Goal: Task Accomplishment & Management: Manage account settings

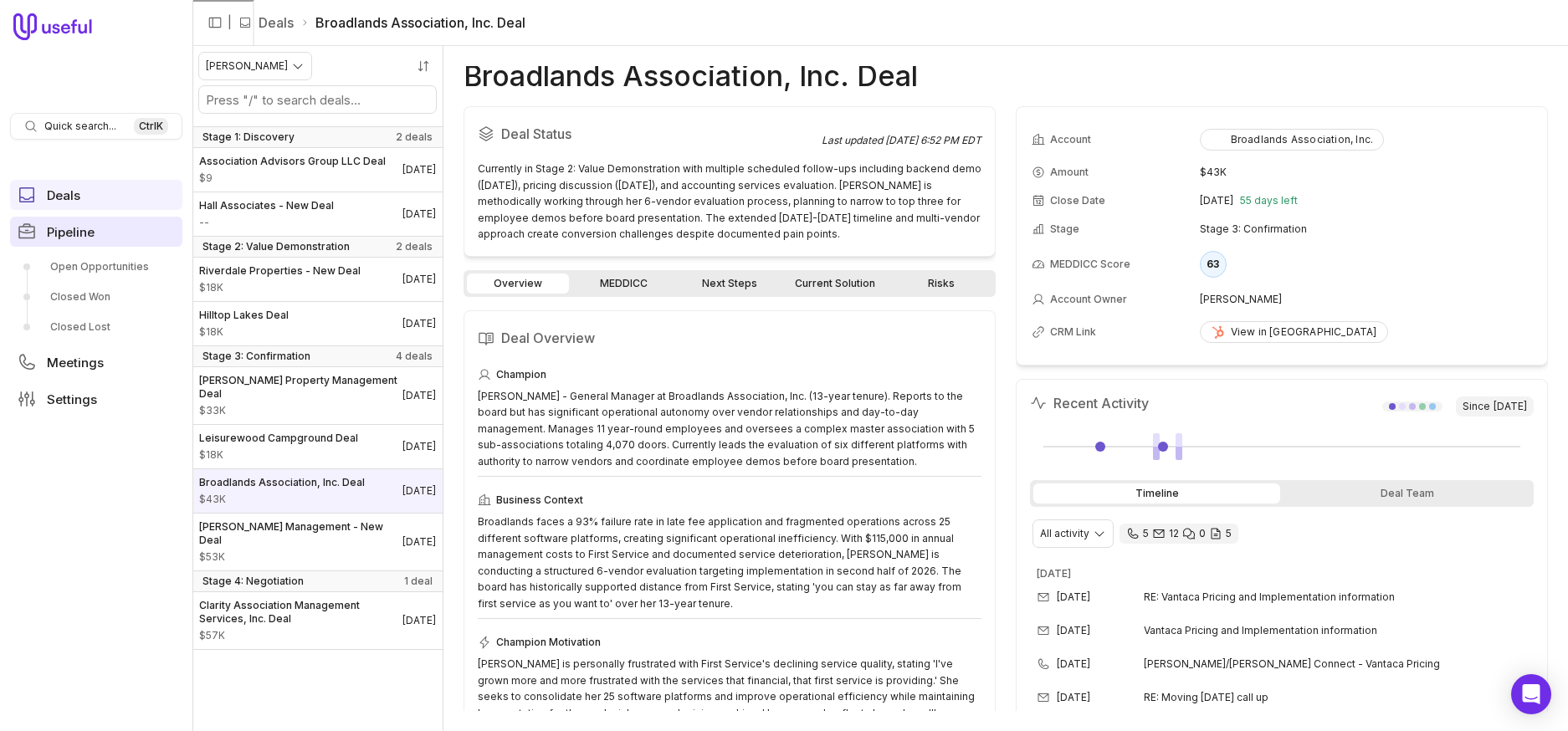
click at [92, 241] on link "Pipeline" at bounding box center [96, 231] width 172 height 30
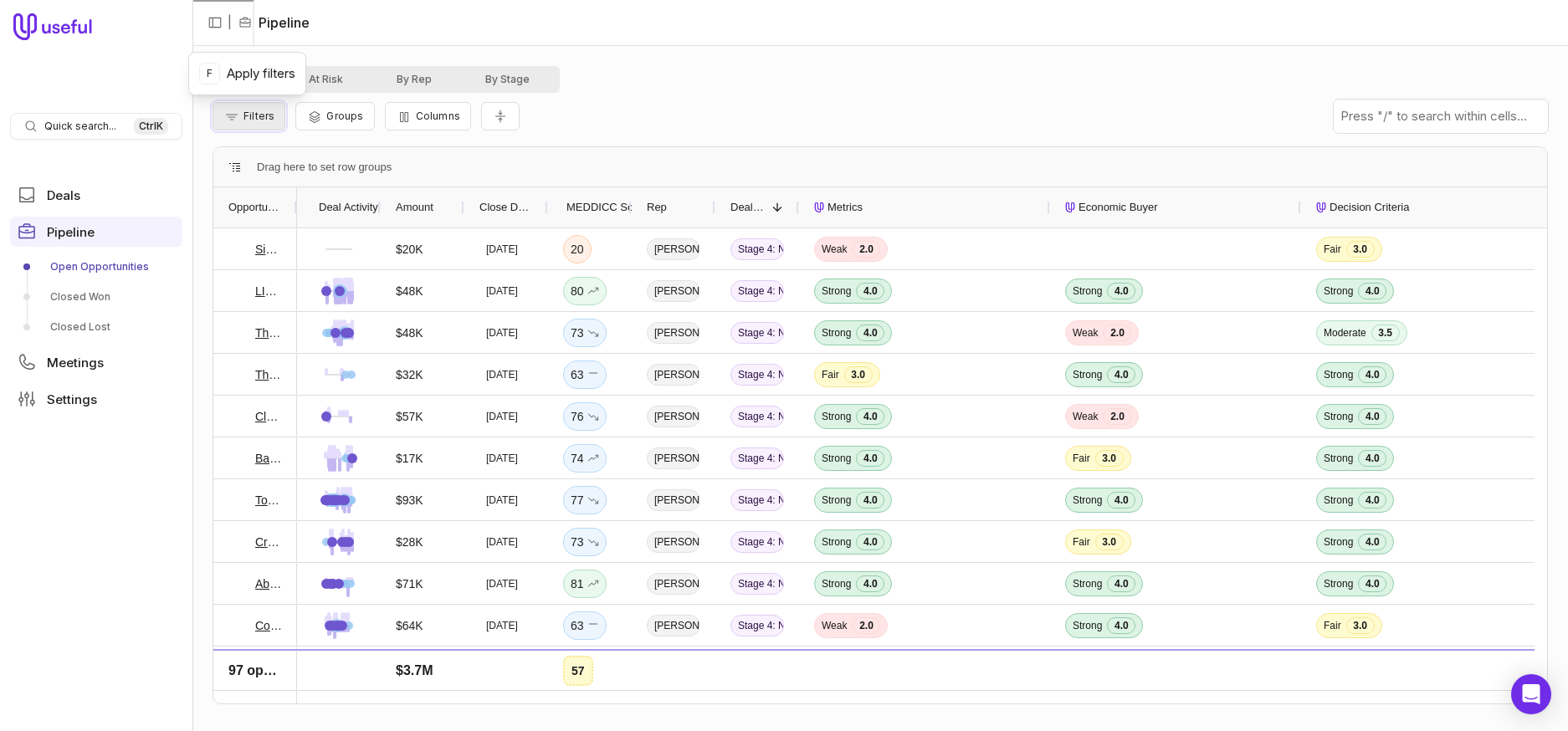
click at [263, 115] on span "Filters" at bounding box center [259, 115] width 31 height 13
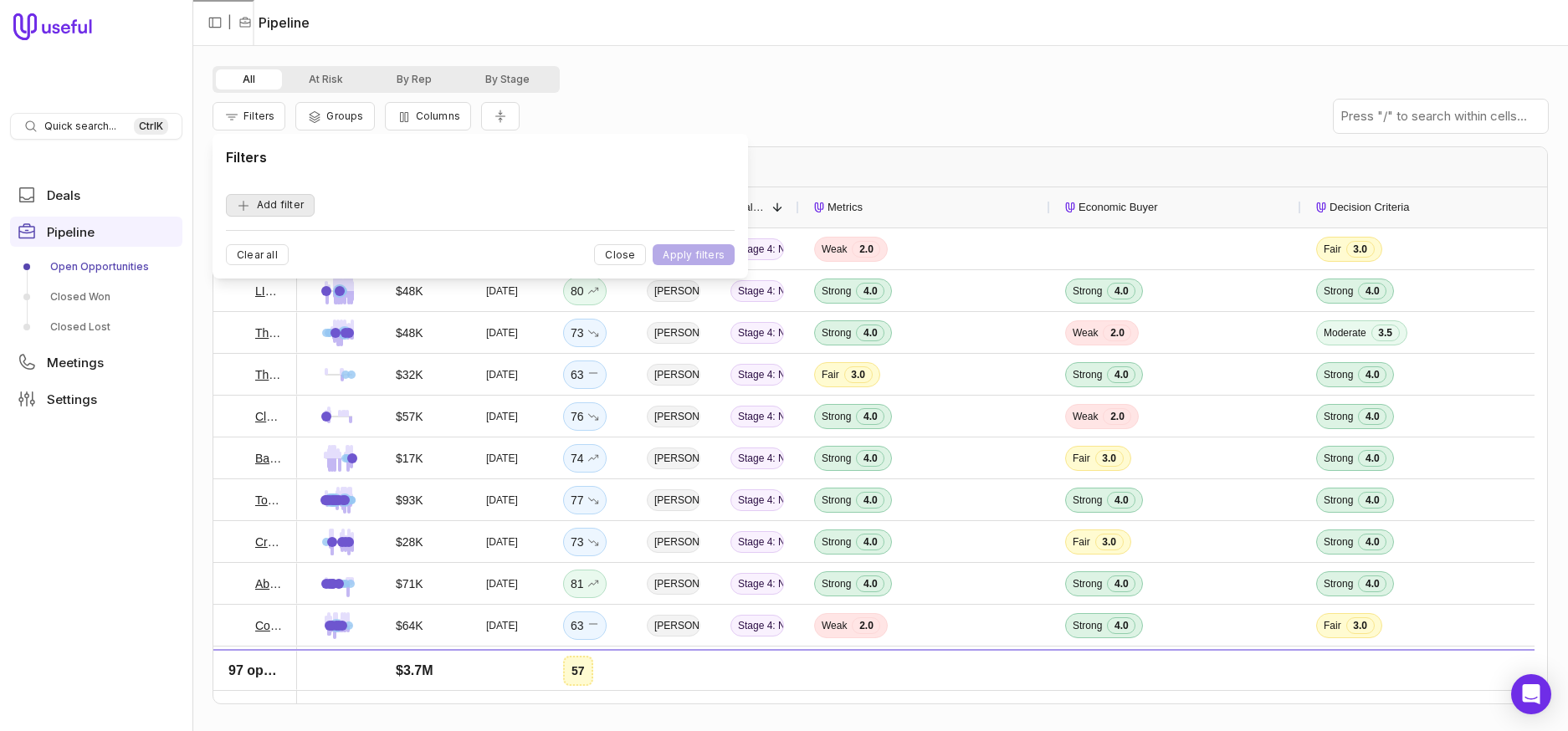
click at [281, 199] on button "Add filter" at bounding box center [270, 205] width 89 height 22
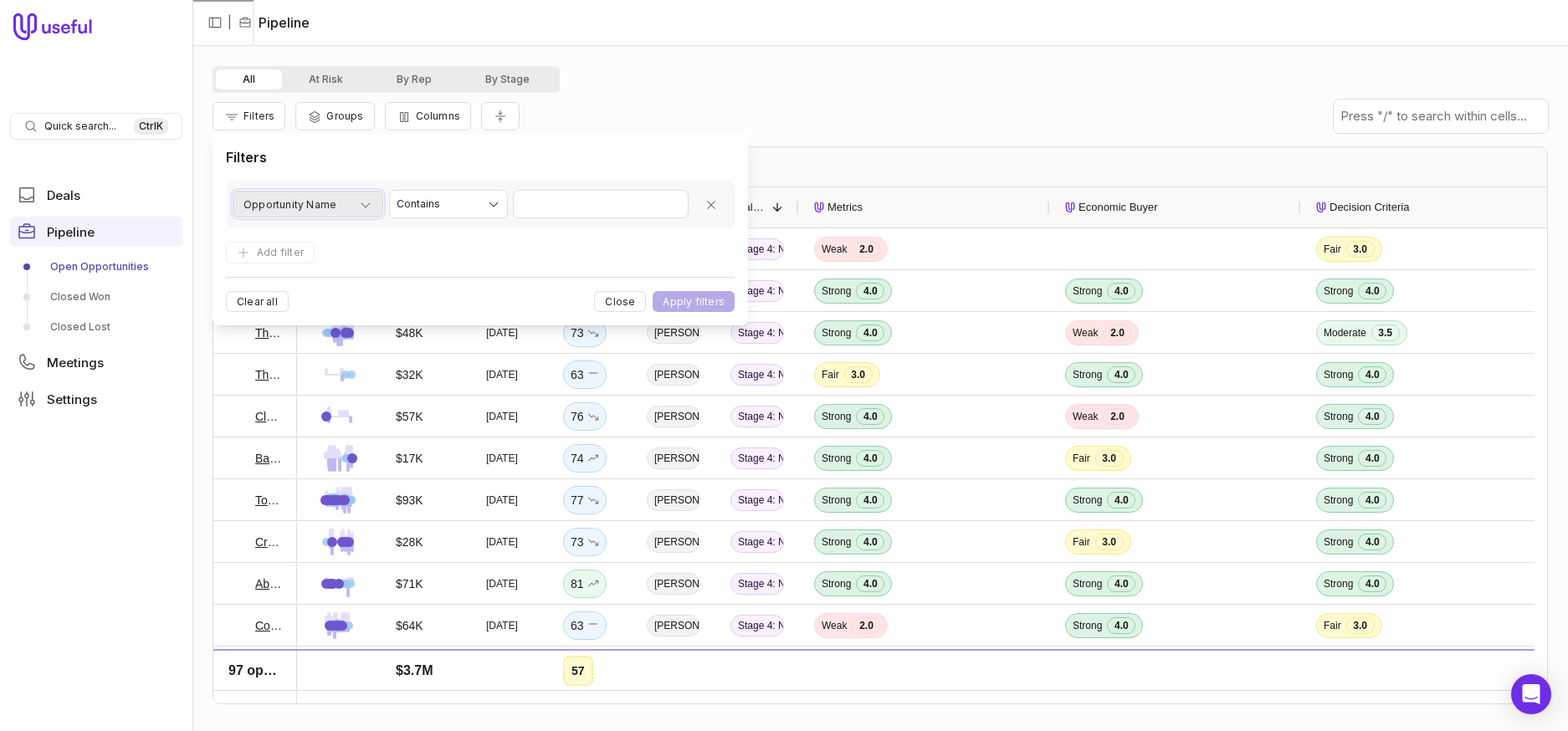
click at [328, 207] on span "Opportunity Name" at bounding box center [289, 205] width 93 height 20
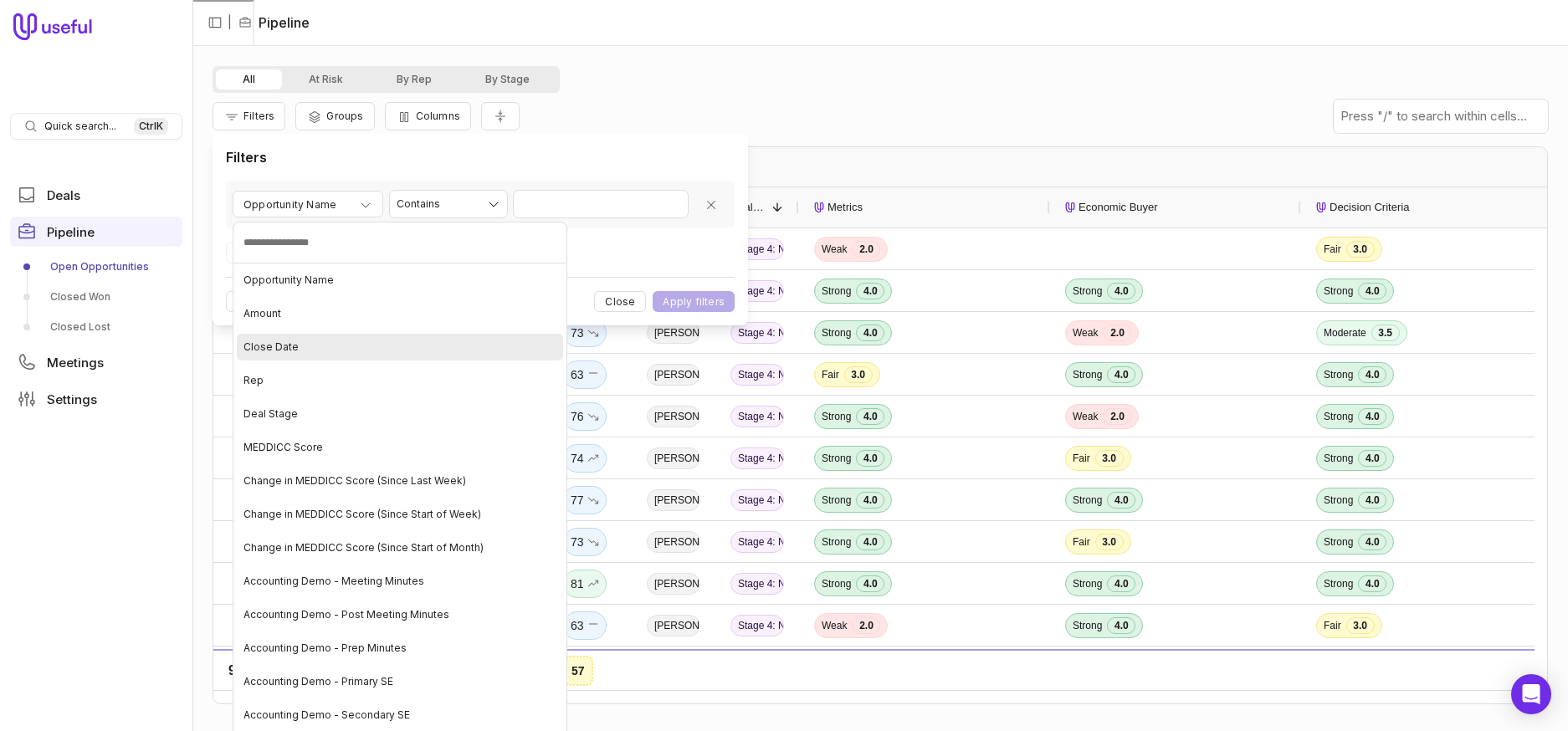
click at [377, 354] on div "Close Date" at bounding box center [400, 346] width 326 height 26
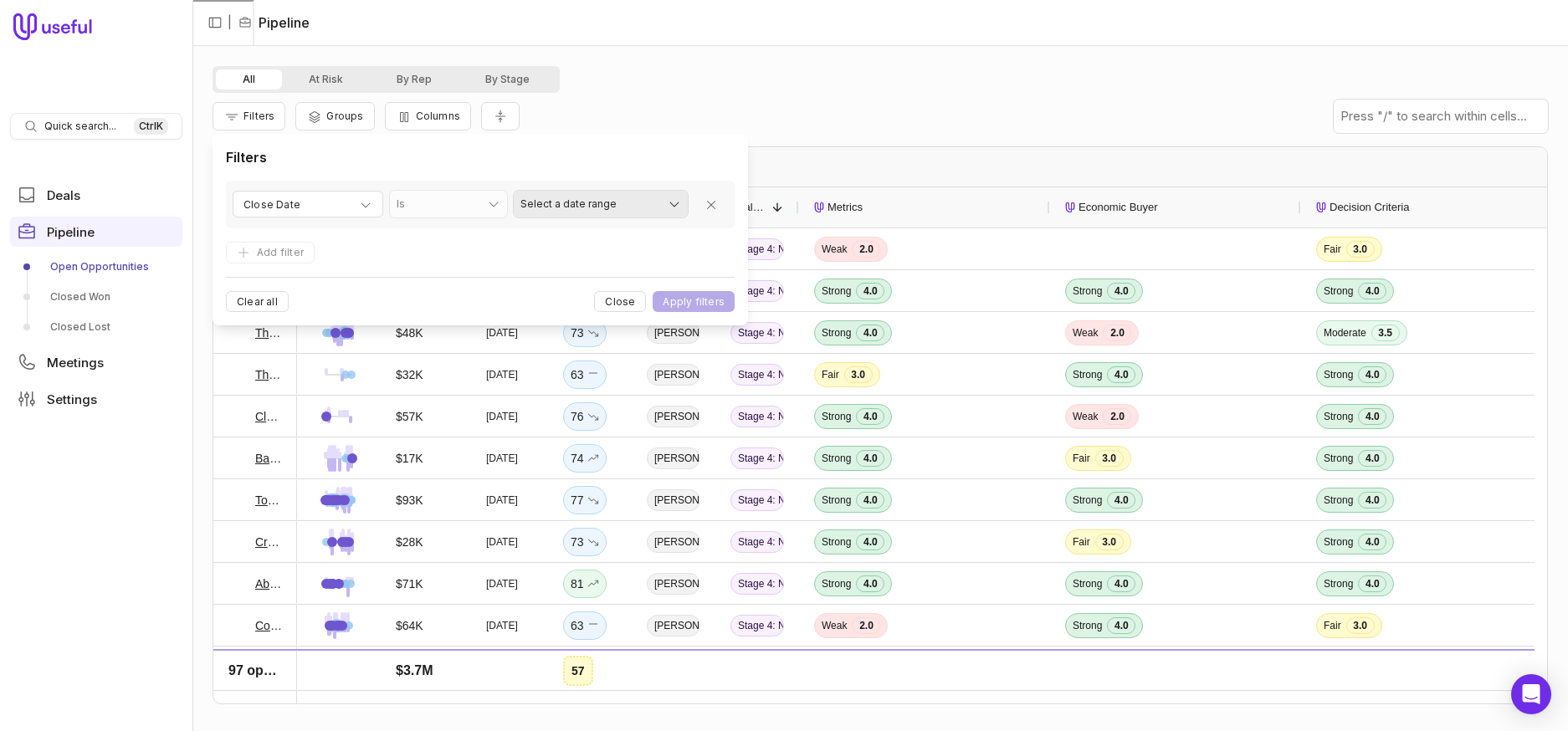
click at [596, 203] on html "Quick search... Ctrl K Deals Pipeline Open Opportunities Closed Won Closed Lost…" at bounding box center [784, 366] width 1568 height 731
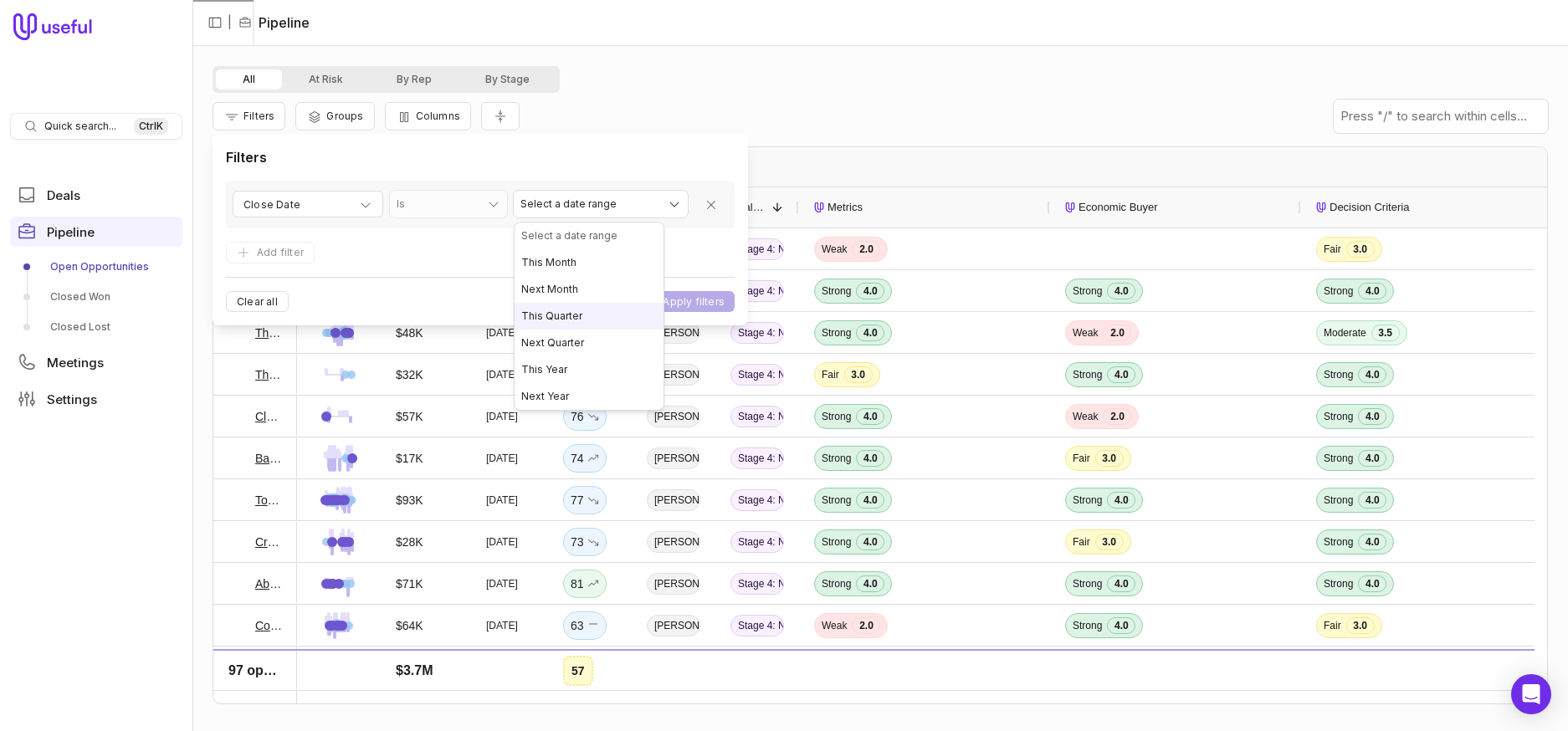
select select "**********"
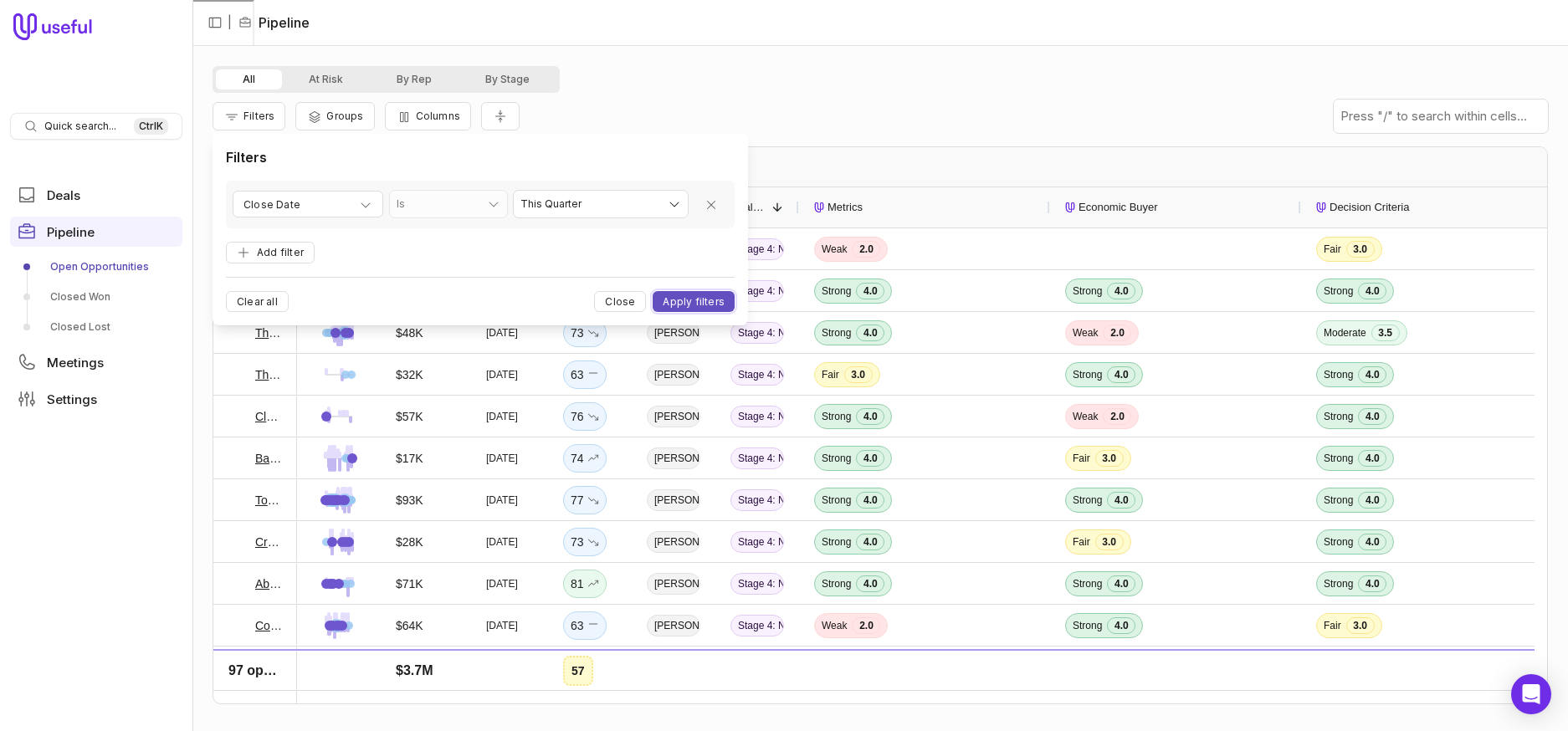
click at [691, 301] on button "Apply filters" at bounding box center [694, 301] width 82 height 20
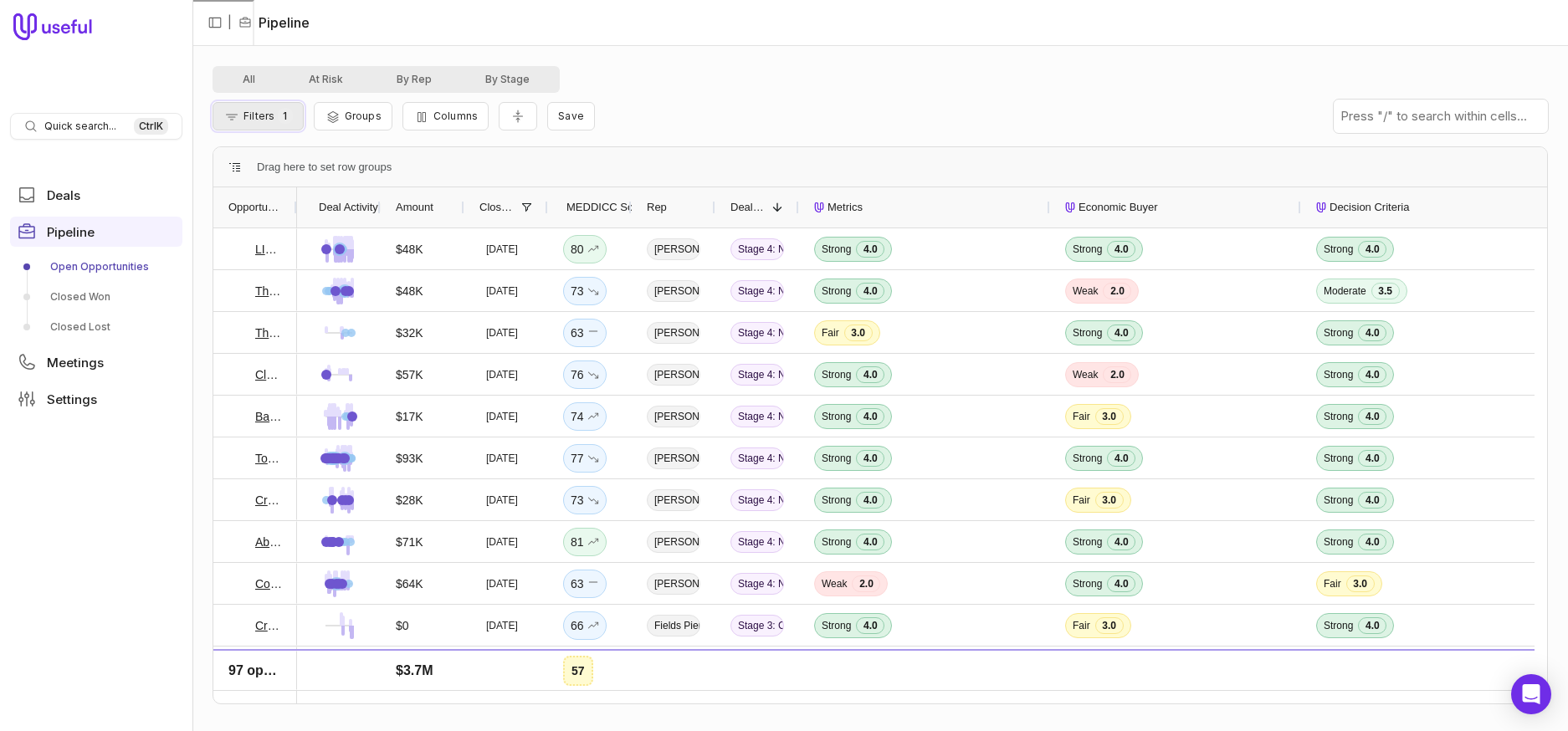
click at [279, 118] on span "1" at bounding box center [285, 116] width 15 height 16
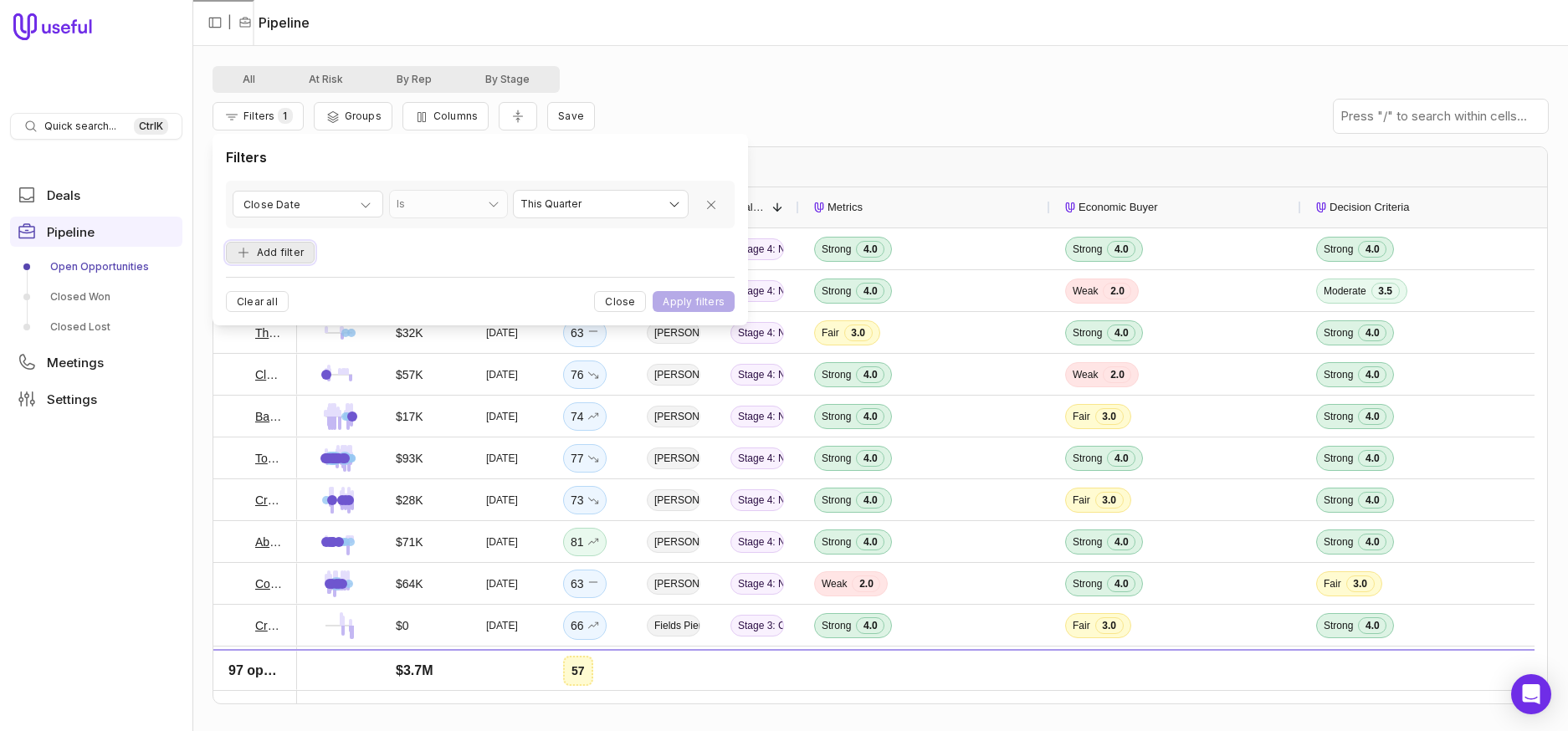
click at [266, 262] on button "Add filter" at bounding box center [270, 252] width 89 height 22
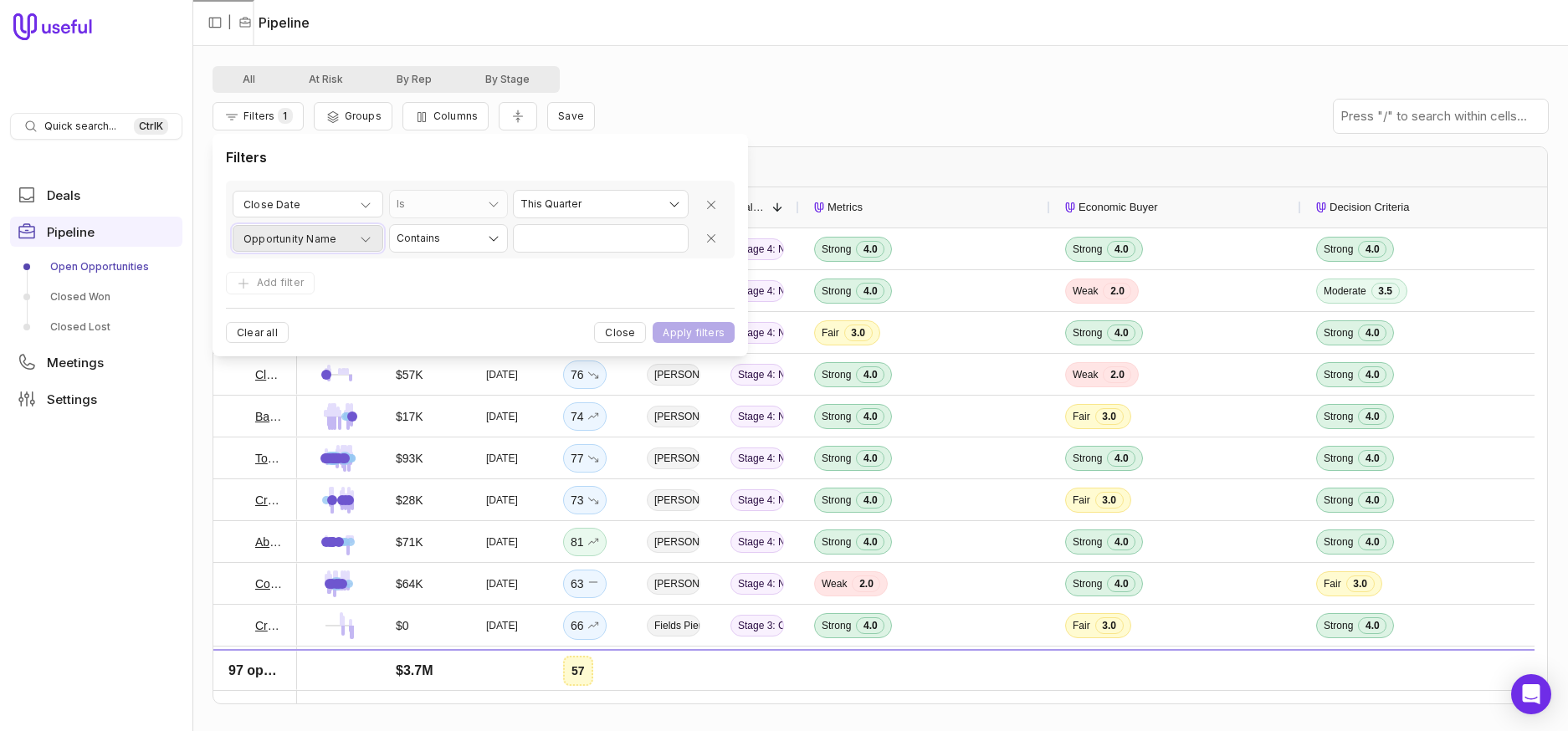
click at [308, 243] on span "Opportunity Name" at bounding box center [289, 239] width 93 height 20
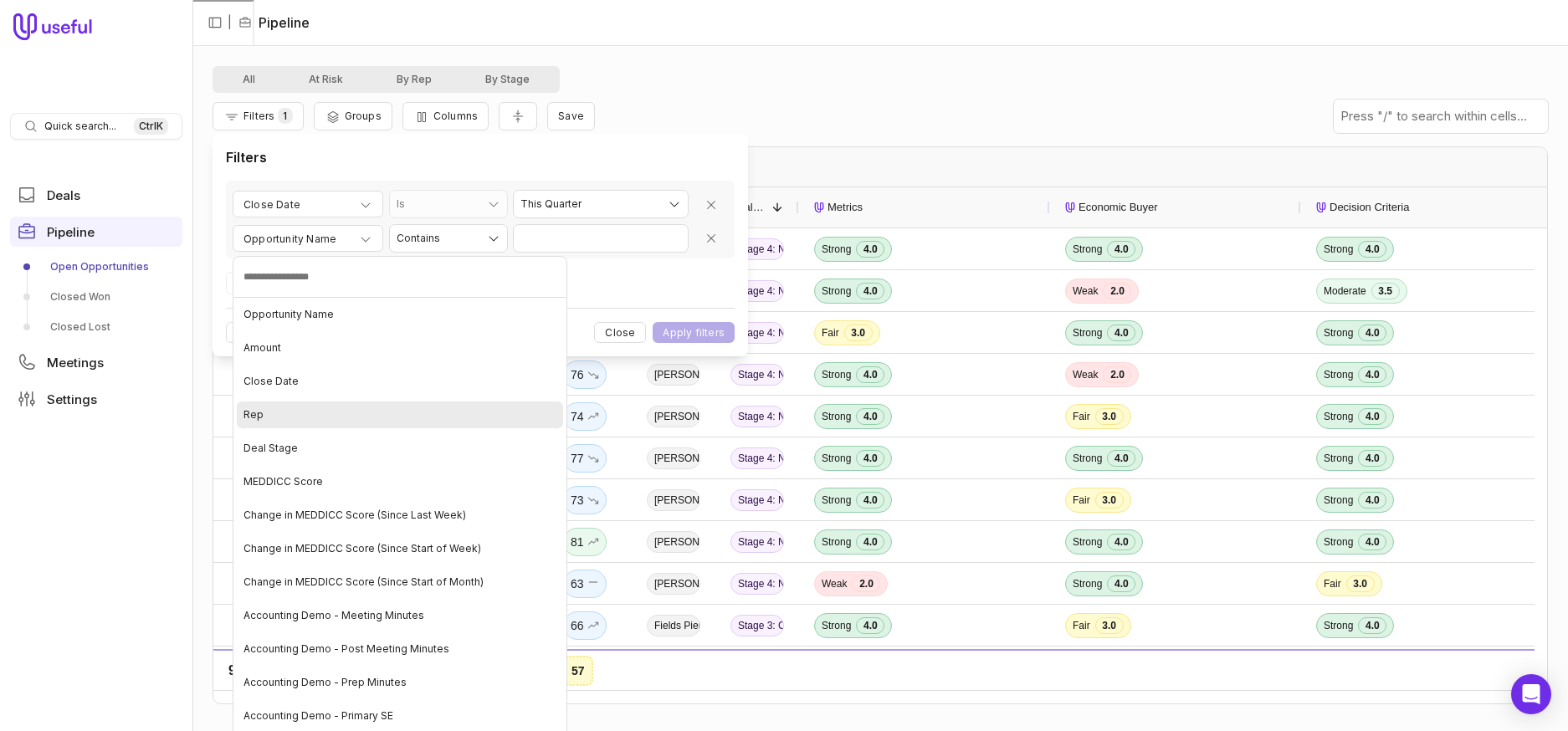
click at [376, 410] on div "Rep" at bounding box center [400, 414] width 326 height 26
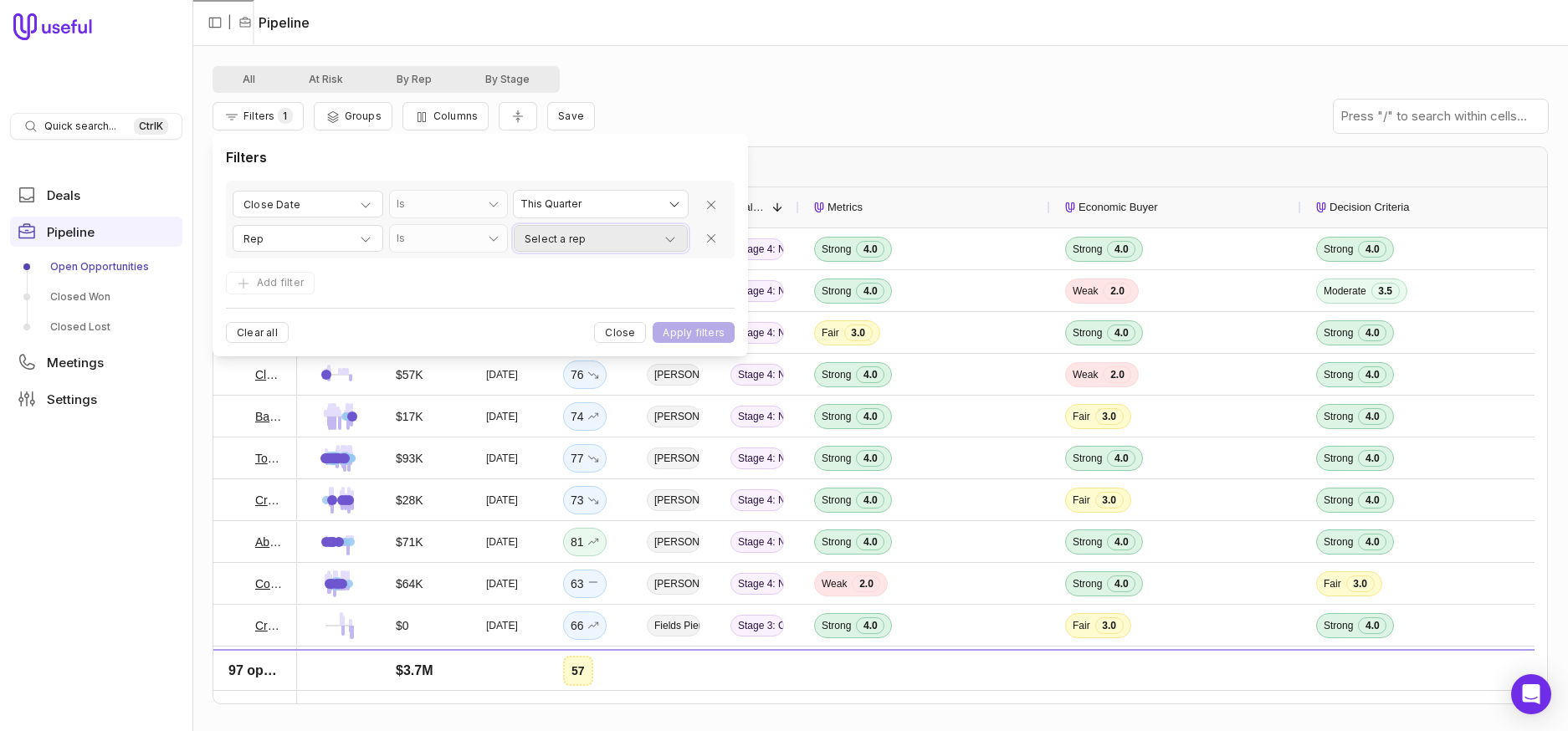
click at [593, 245] on div "Select a rep" at bounding box center [600, 239] width 152 height 20
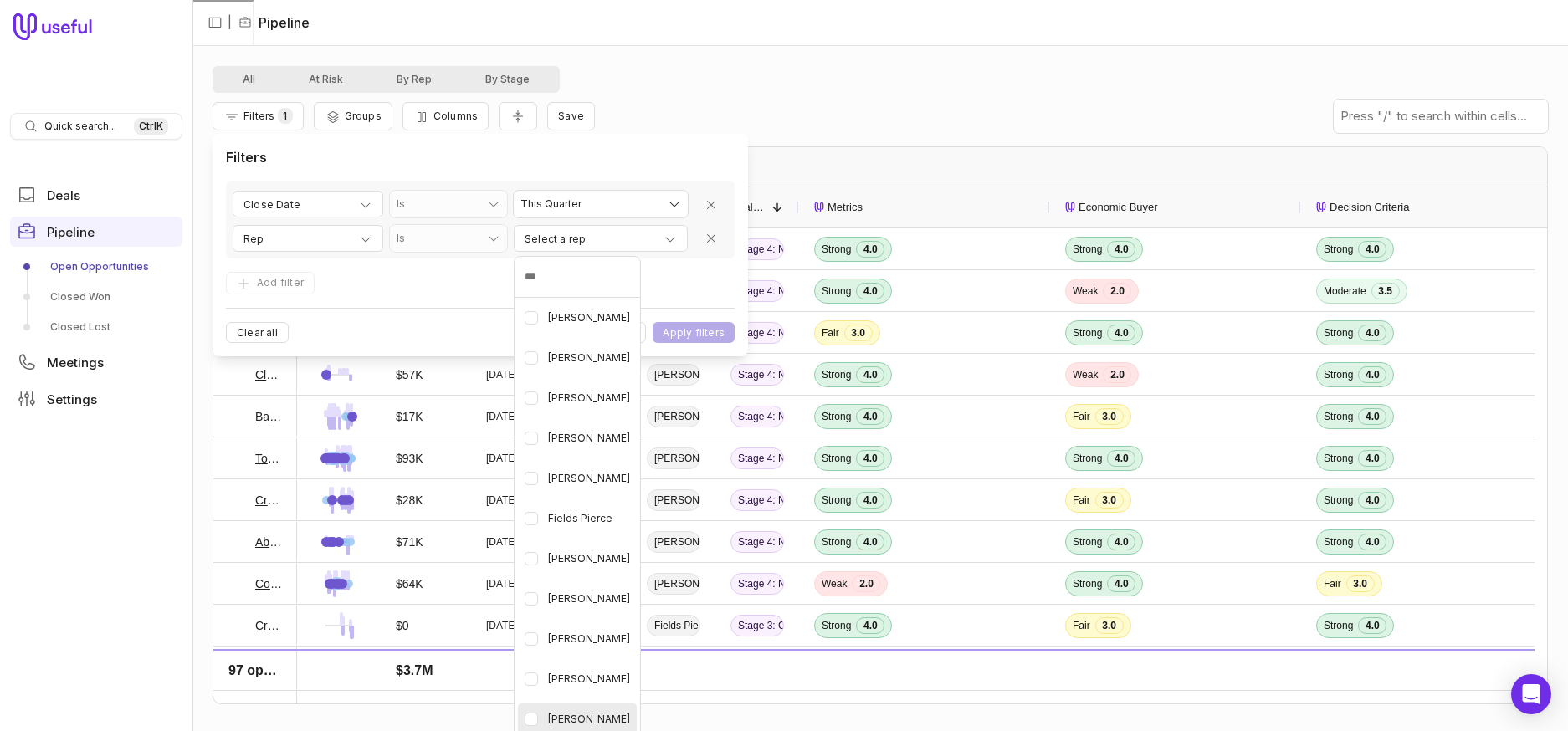
click at [530, 720] on Murcek "button" at bounding box center [531, 719] width 14 height 14
click at [710, 335] on html "Quick search... Ctrl K Deals Pipeline Open Opportunities Closed Won Closed Lost…" at bounding box center [784, 366] width 1568 height 731
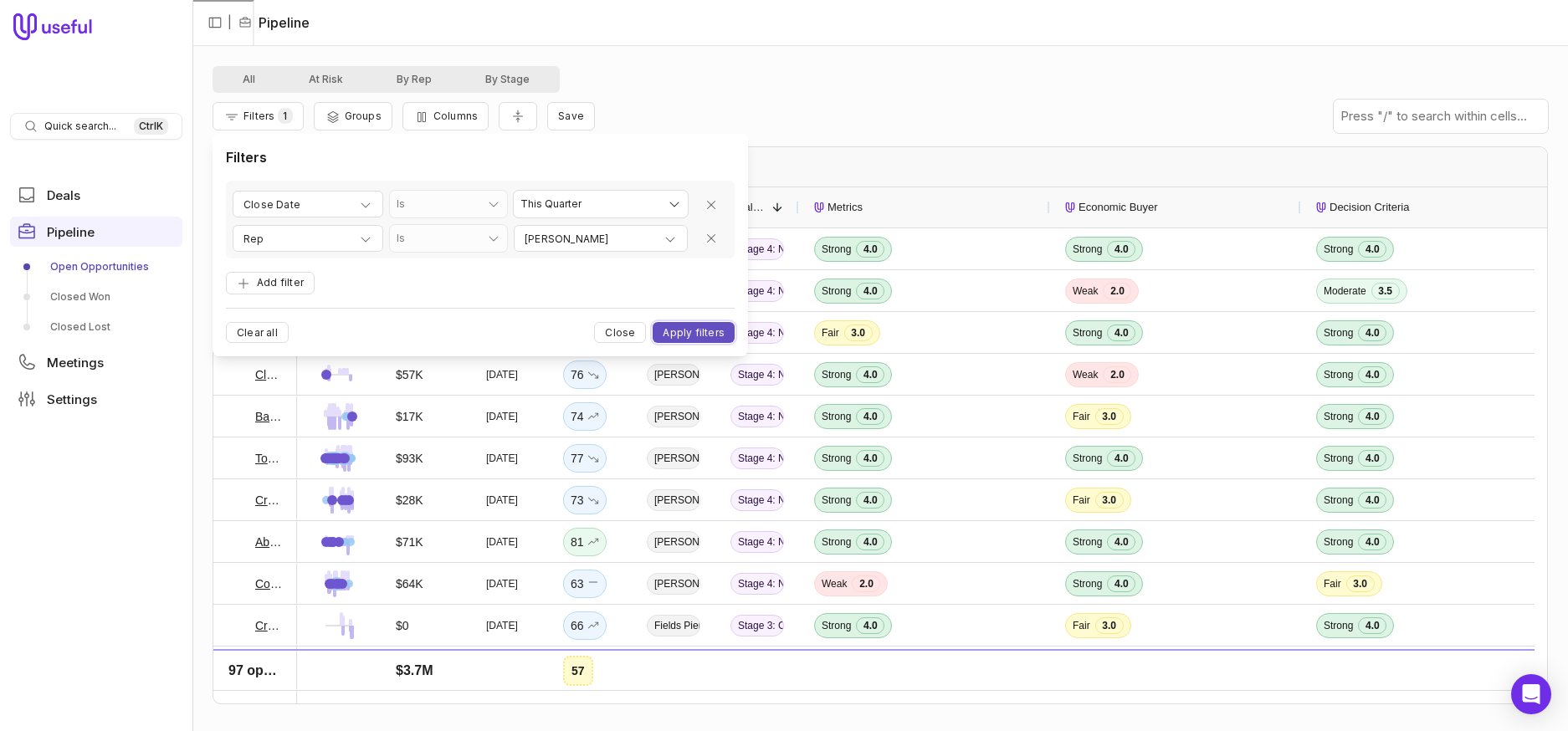
click at [703, 333] on button "Apply filters" at bounding box center [694, 331] width 82 height 20
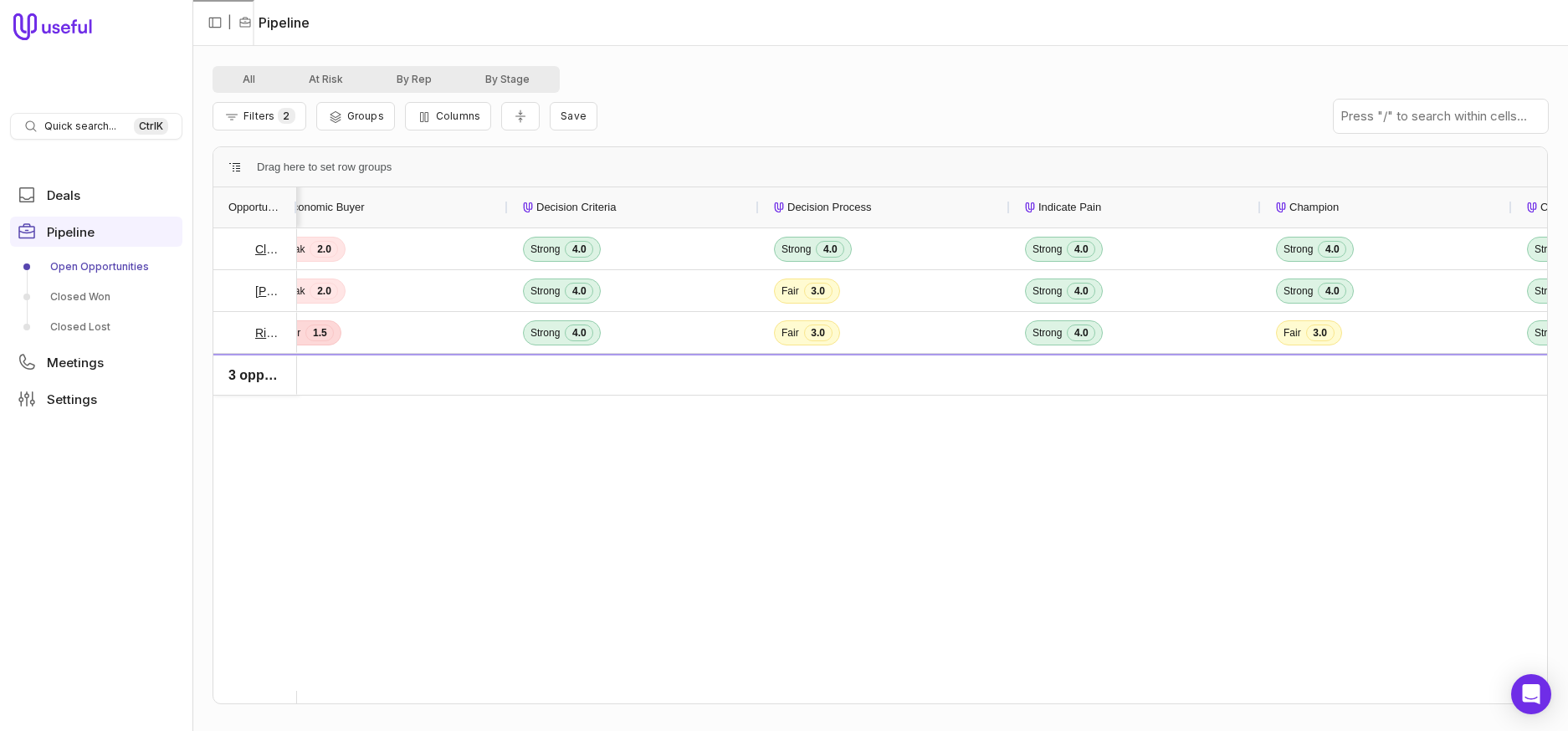
scroll to position [0, 964]
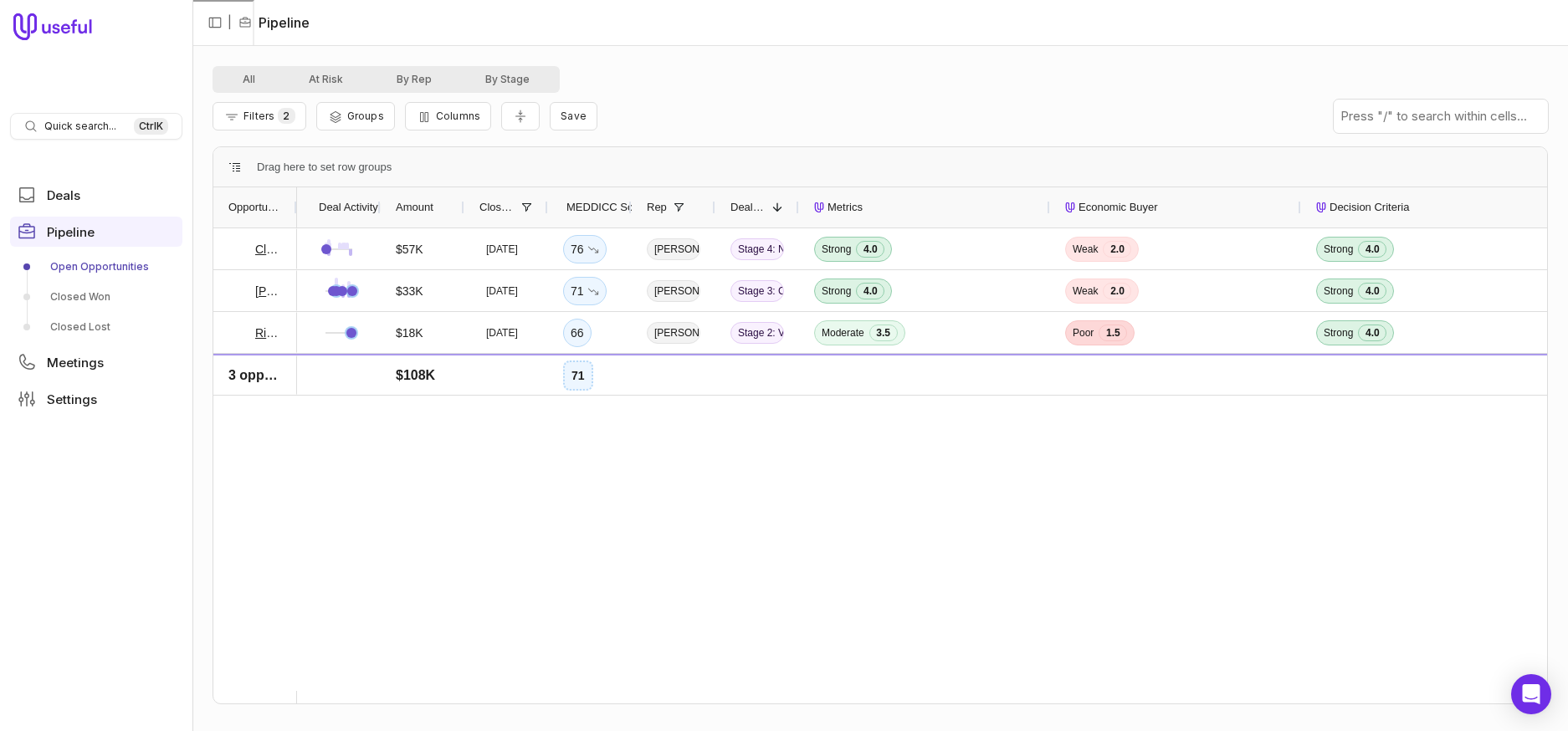
click at [626, 466] on div "$57K [DATE] 76 [PERSON_NAME] Stage 4: Negotiation Strong 4.0 Weak 2.0 Strong 4.…" at bounding box center [922, 459] width 1249 height 463
click at [958, 246] on span "Strong 4.0" at bounding box center [924, 249] width 221 height 39
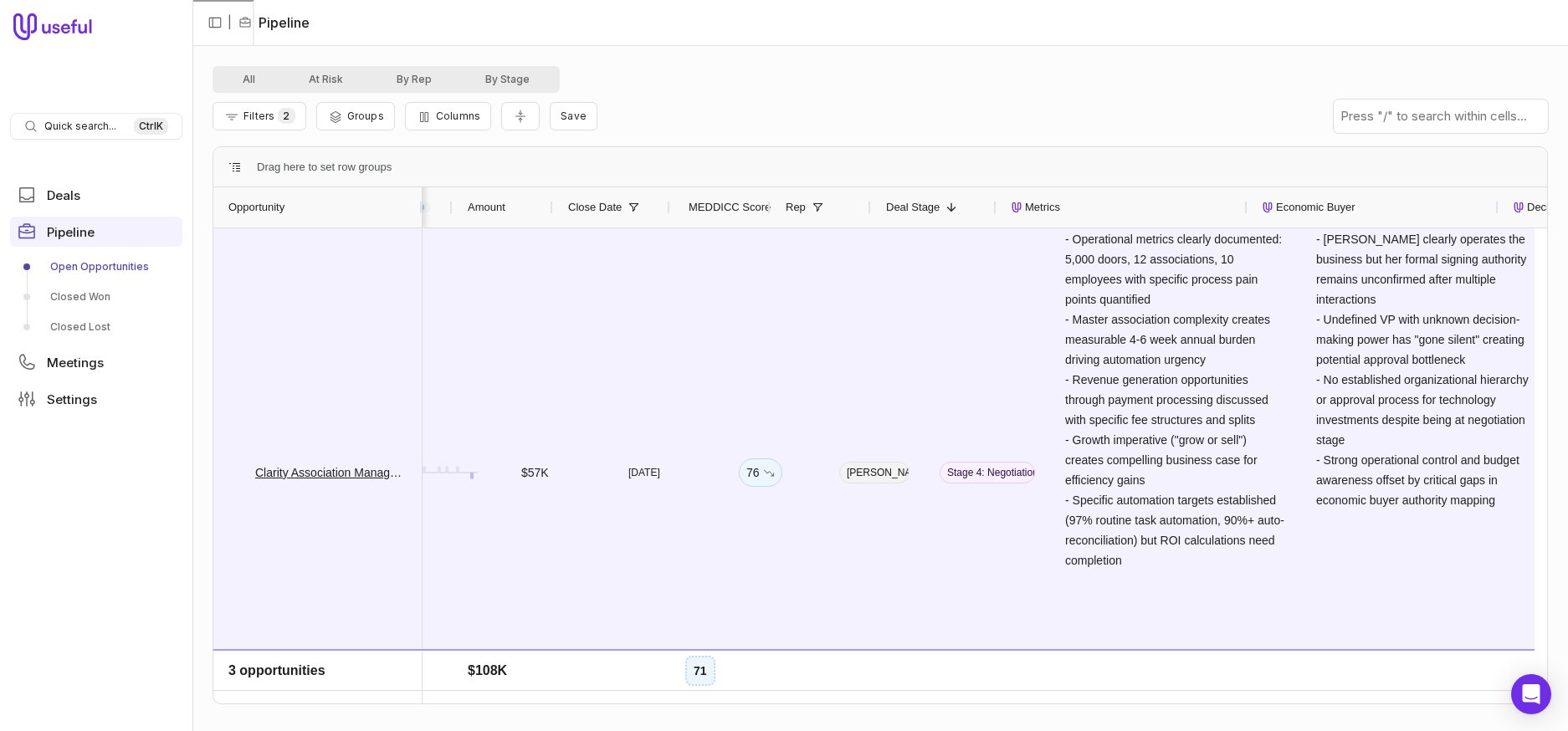
scroll to position [0, 137]
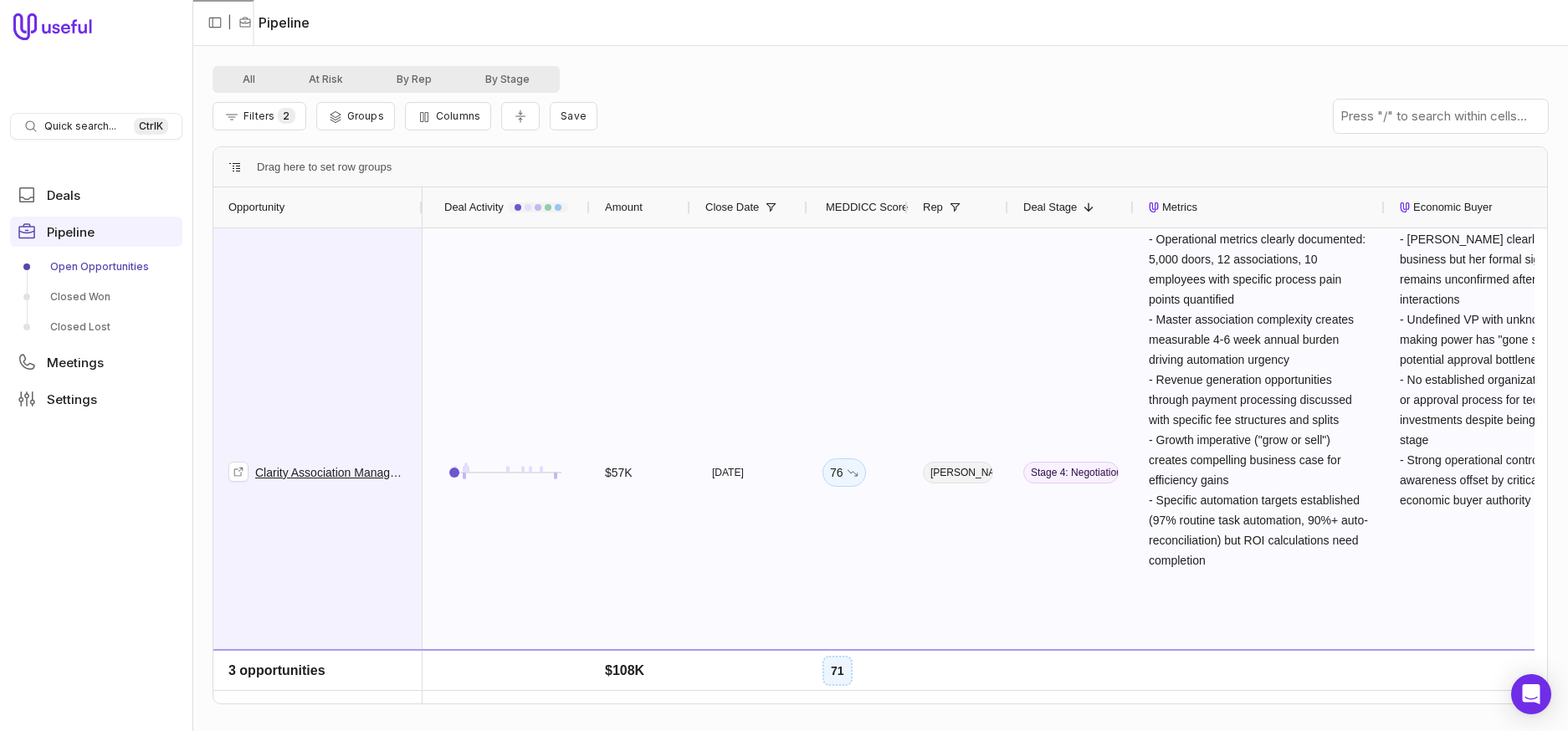
click at [339, 319] on span "Clarity Association Management Services, Inc. Deal" at bounding box center [318, 472] width 179 height 486
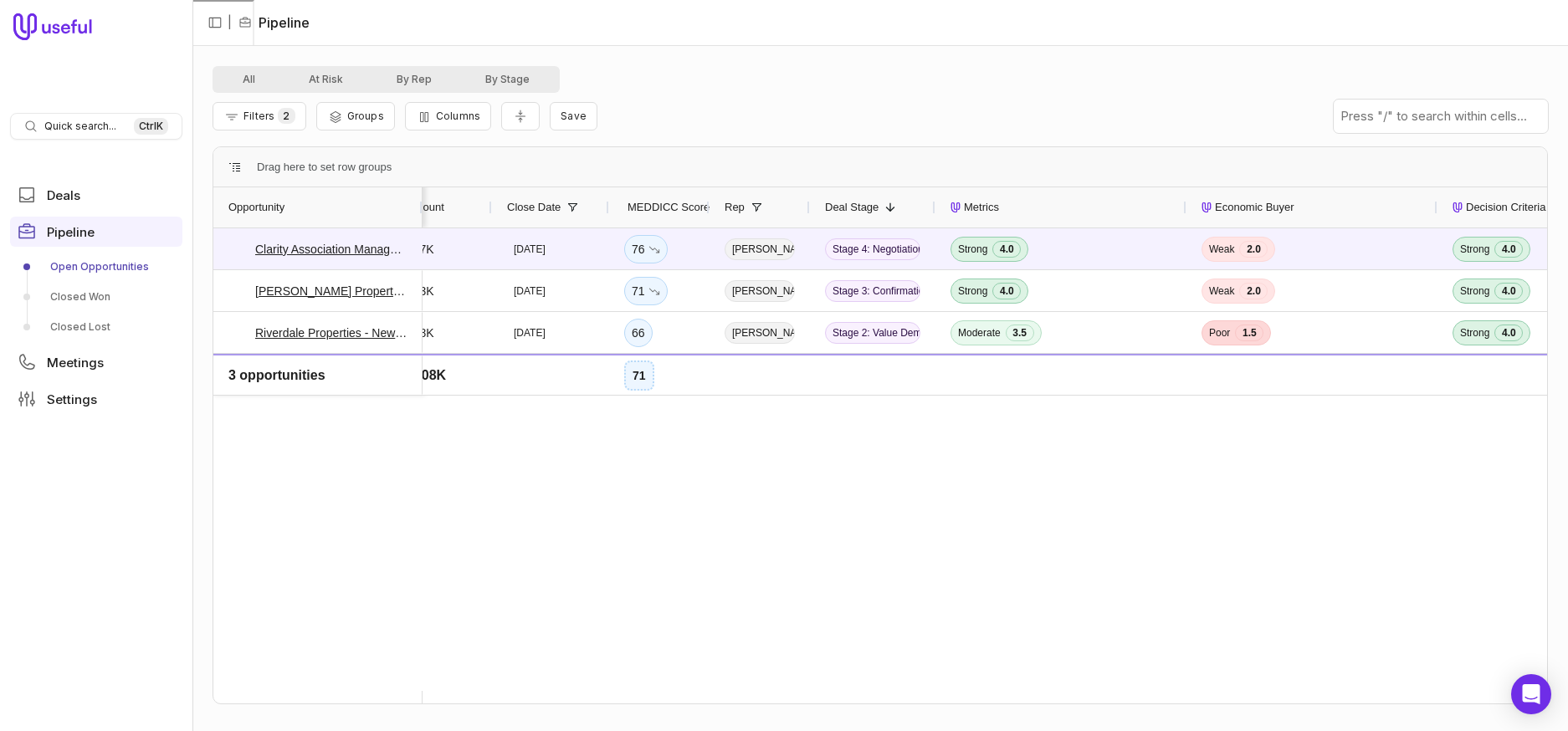
scroll to position [0, 42]
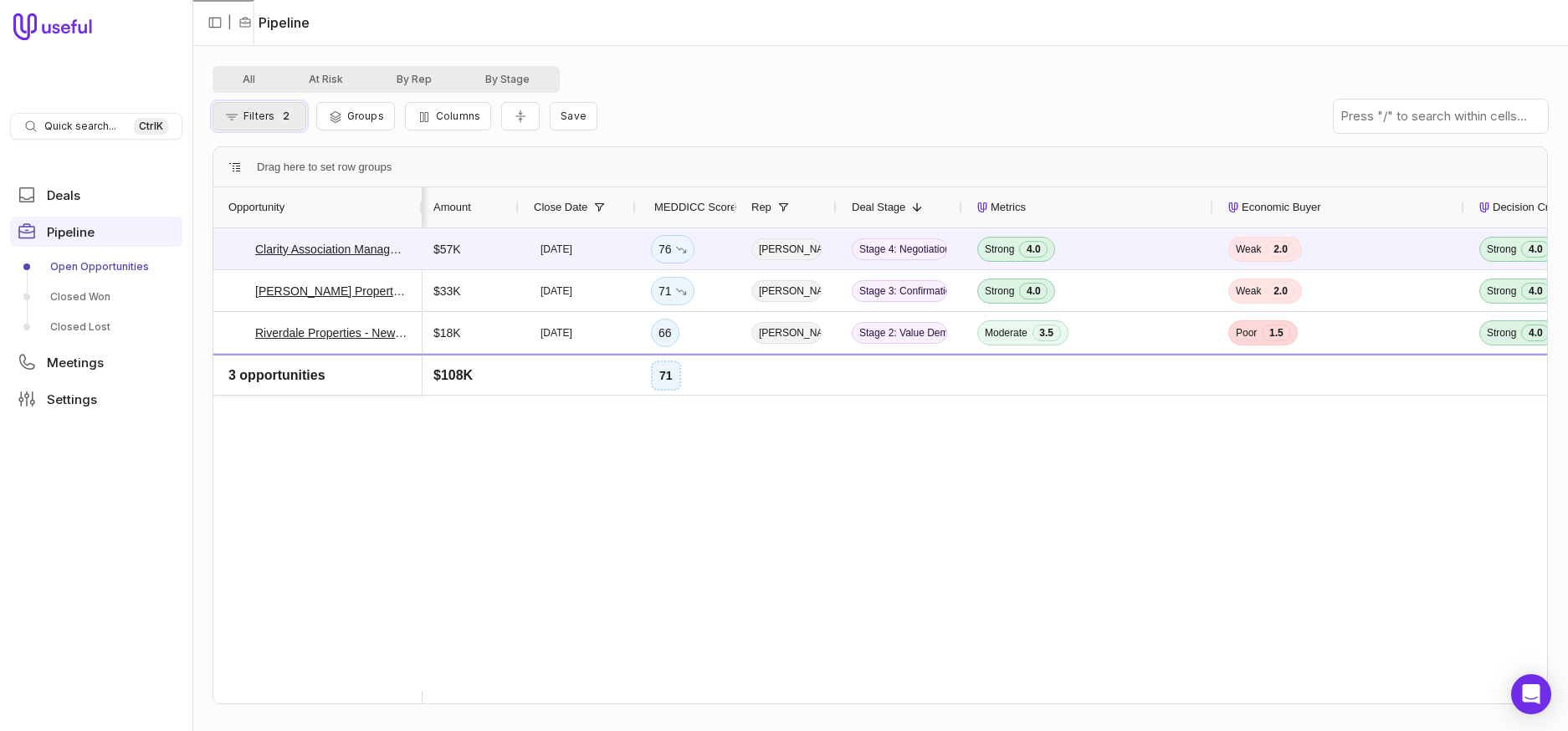
click at [274, 116] on span "Filters" at bounding box center [259, 115] width 31 height 13
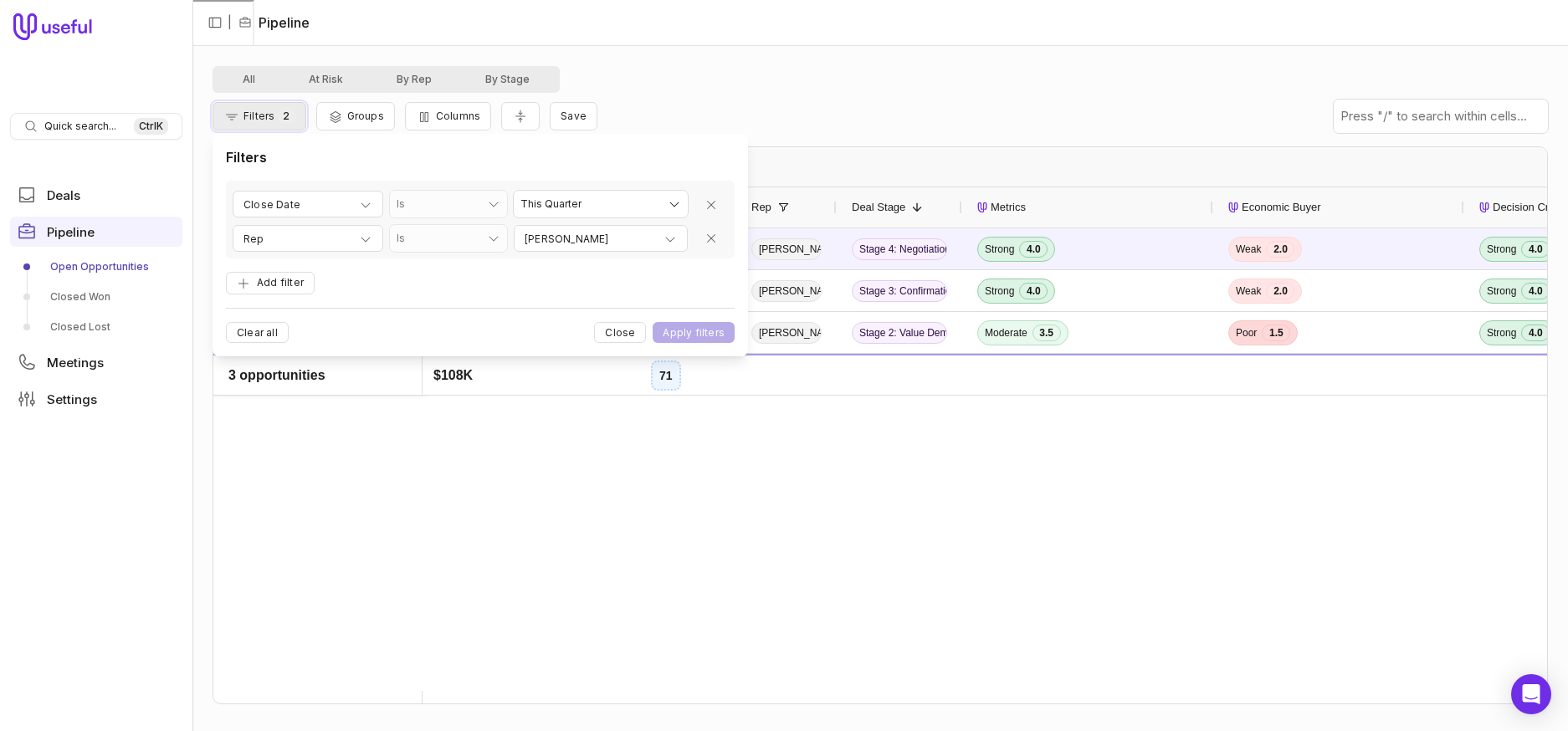
click at [274, 116] on span "Filters" at bounding box center [259, 115] width 31 height 13
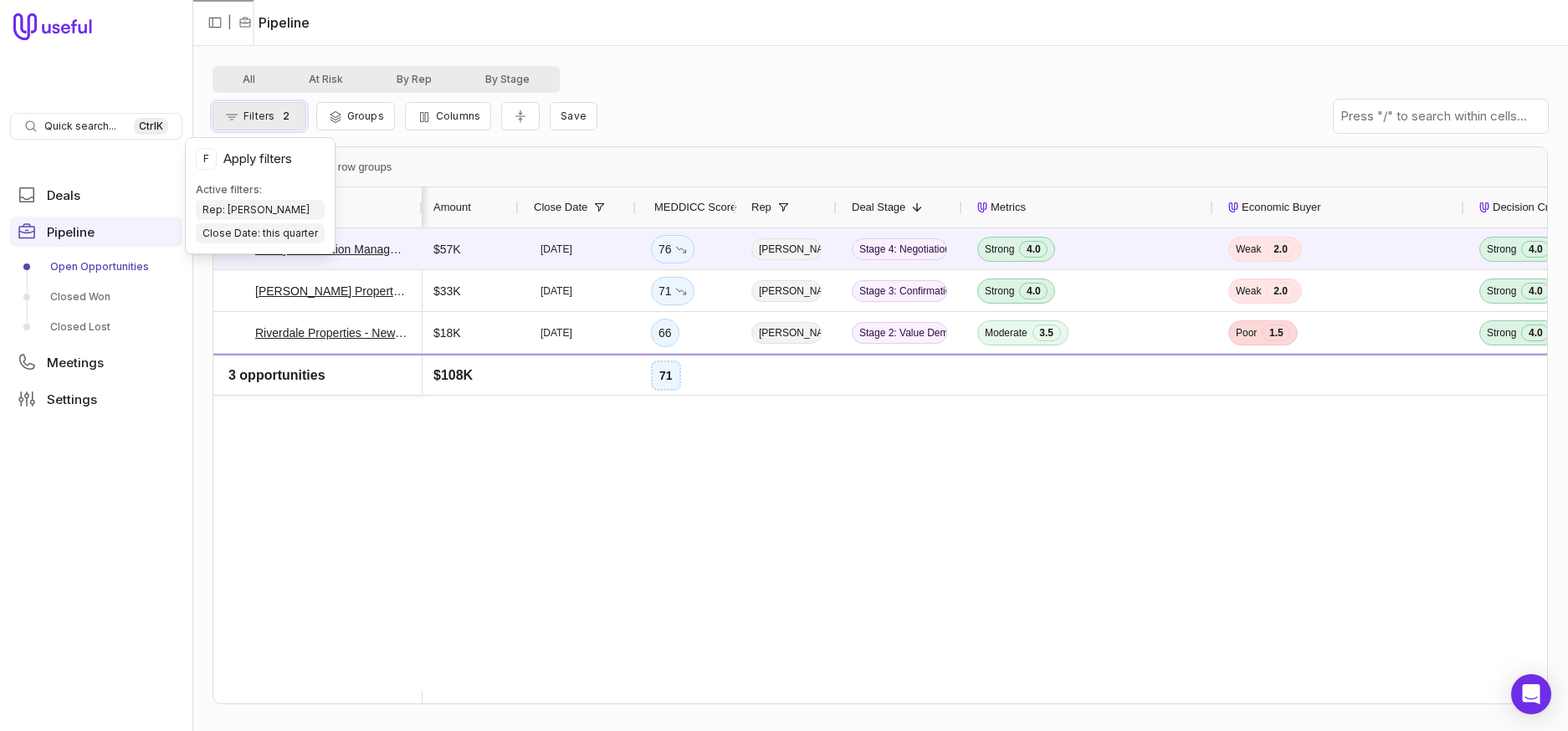
click at [273, 115] on span "Filters" at bounding box center [259, 115] width 31 height 13
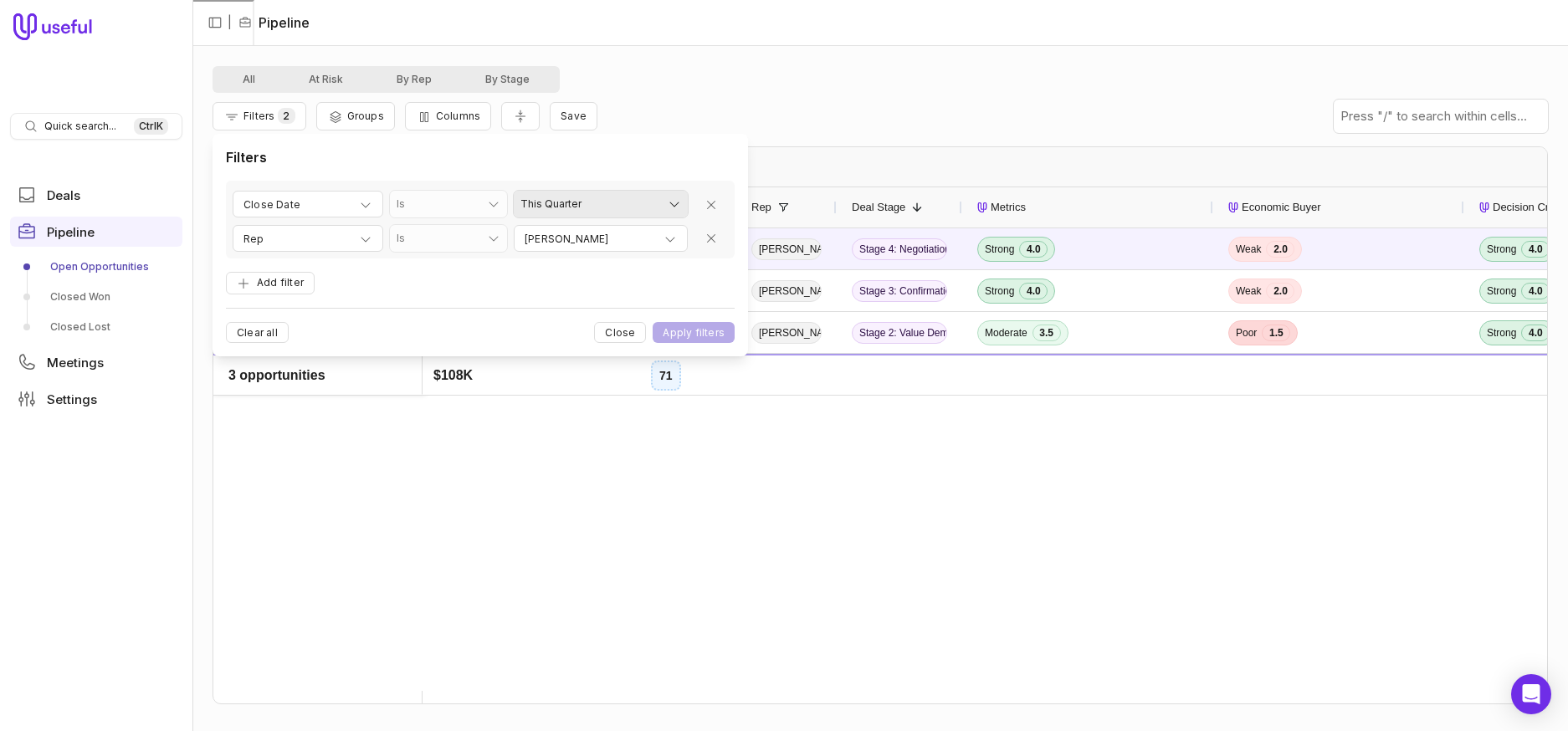
click at [650, 209] on html "Quick search... Ctrl K Deals Pipeline Open Opportunities Closed Won Closed Lost…" at bounding box center [784, 366] width 1568 height 731
select select "**********"
click at [693, 330] on button "Apply filters" at bounding box center [694, 331] width 82 height 20
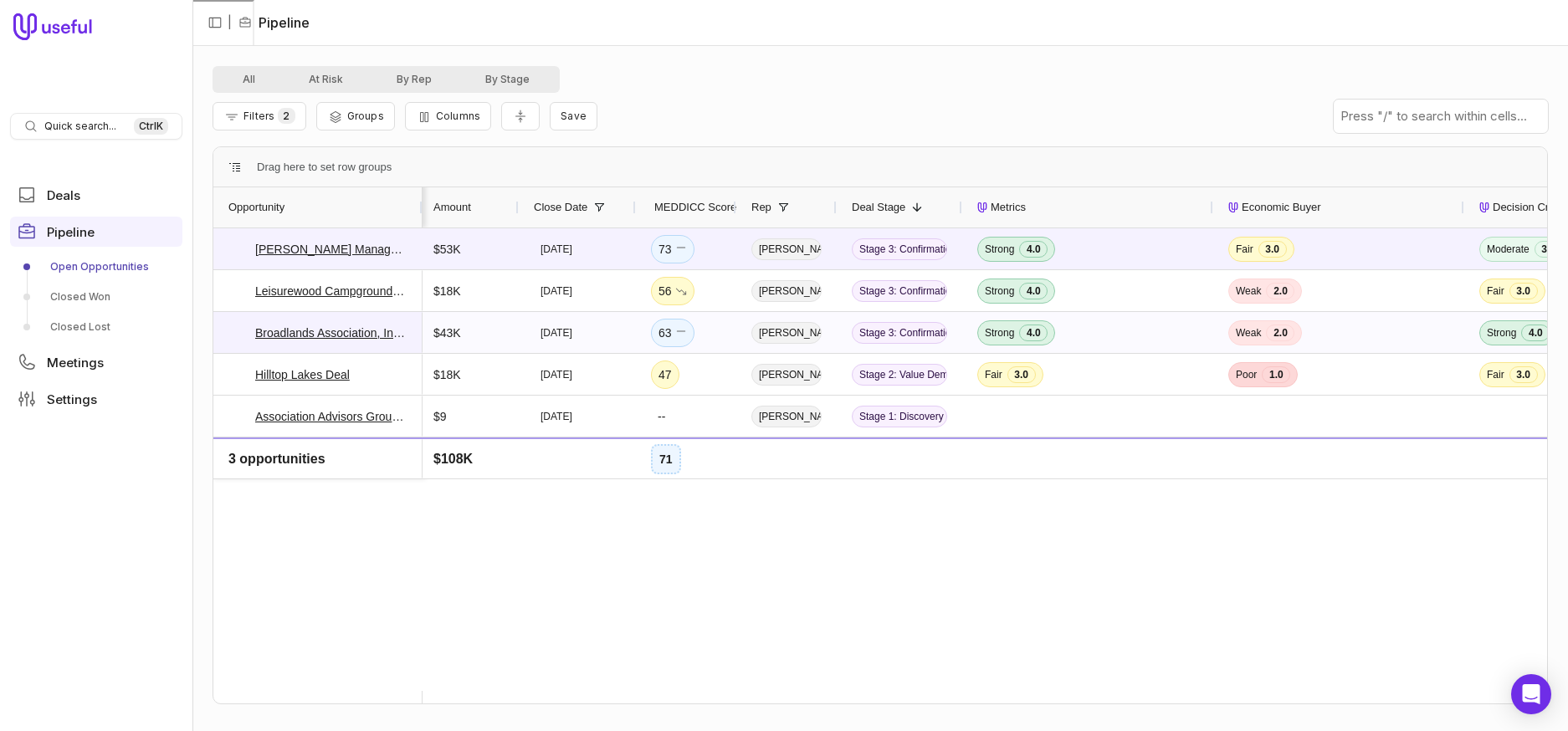
click at [219, 335] on div "Broadlands Association, Inc. Deal" at bounding box center [318, 332] width 210 height 41
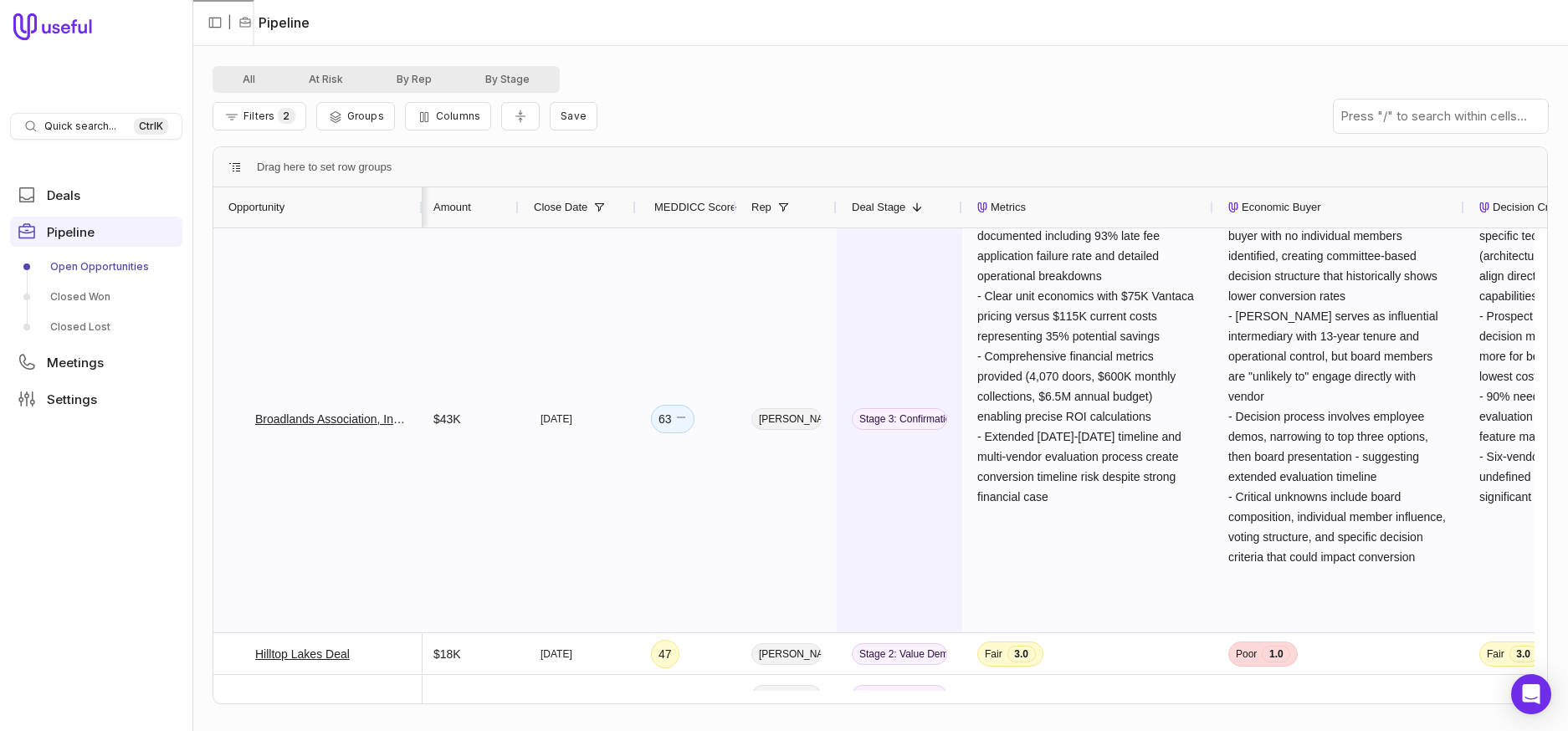
scroll to position [8, 0]
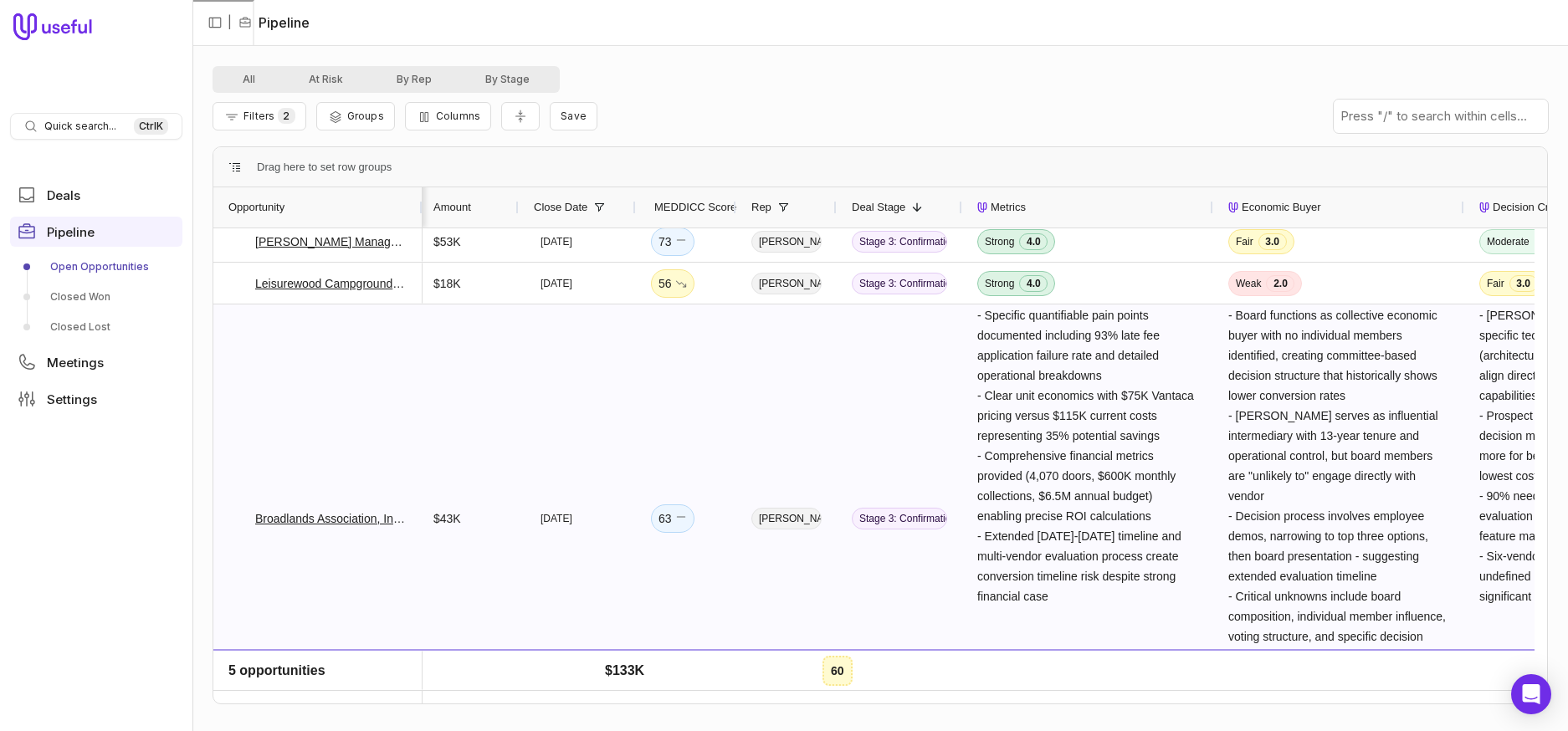
drag, startPoint x: 313, startPoint y: 380, endPoint x: 363, endPoint y: 360, distance: 53.9
click at [313, 380] on span "Broadlands Association, Inc. Deal" at bounding box center [318, 518] width 179 height 426
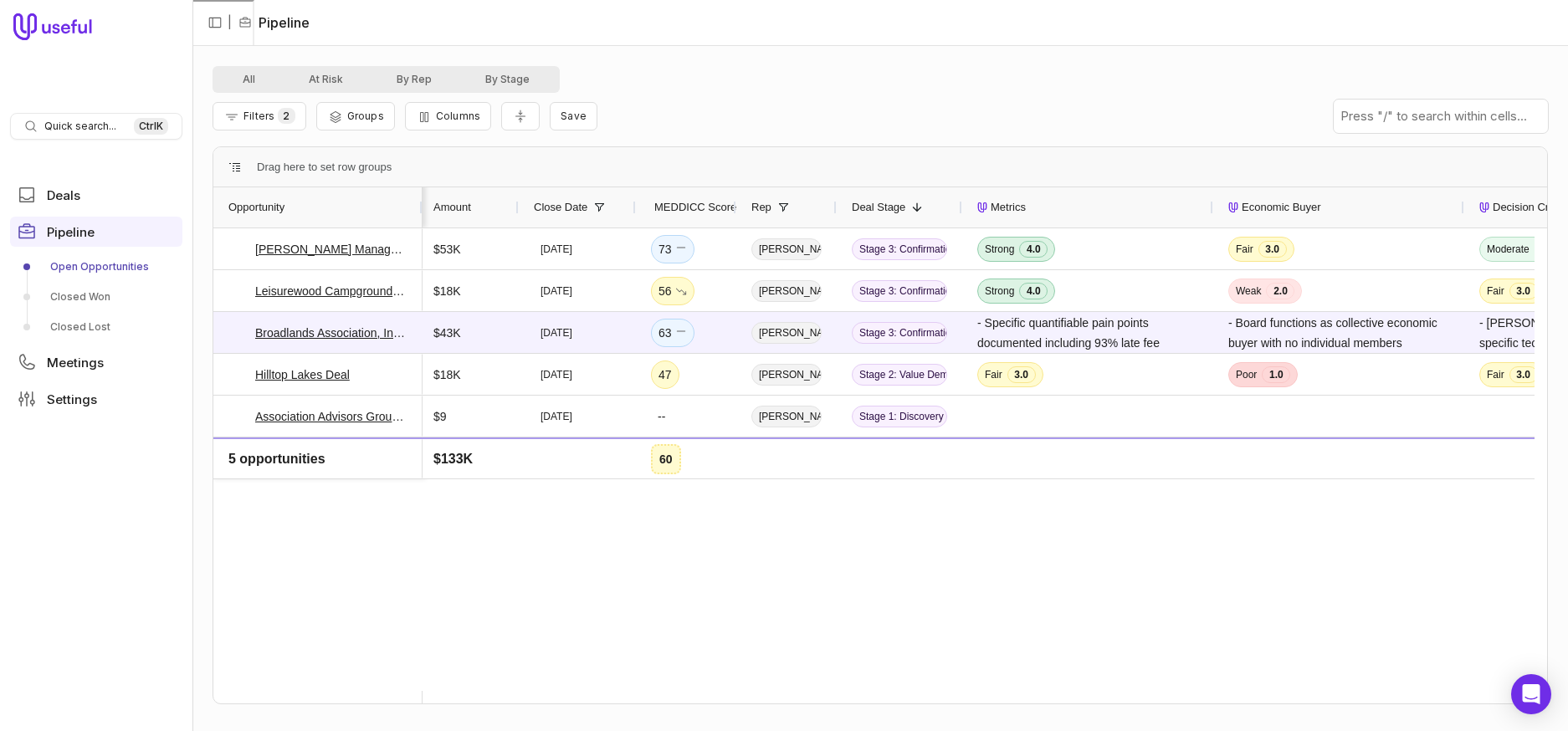
scroll to position [0, 0]
